Goal: Find specific page/section: Find specific page/section

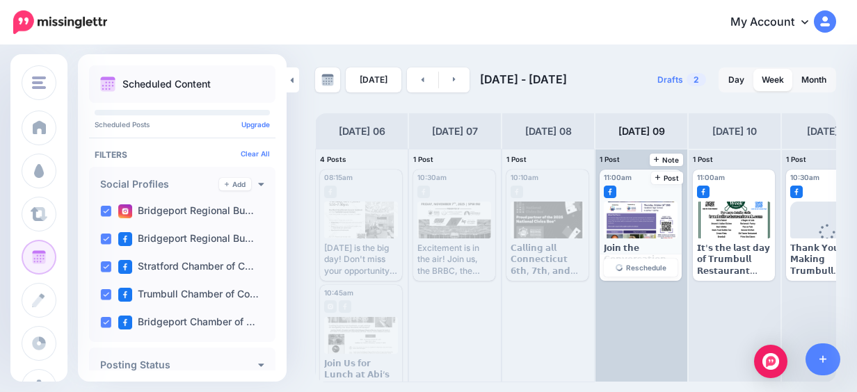
click at [624, 219] on div at bounding box center [641, 220] width 74 height 37
click at [609, 182] on li at bounding box center [610, 188] width 13 height 13
click at [645, 225] on div at bounding box center [641, 220] width 74 height 37
